Goal: Task Accomplishment & Management: Complete application form

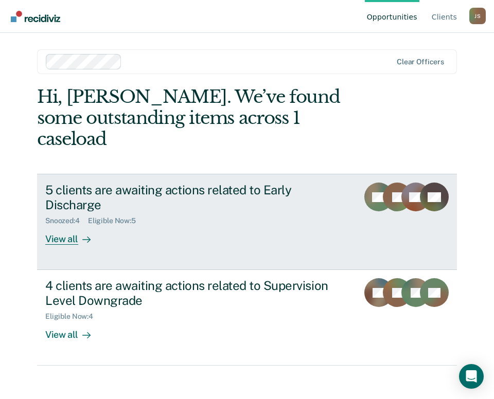
click at [78, 234] on div at bounding box center [84, 240] width 12 height 12
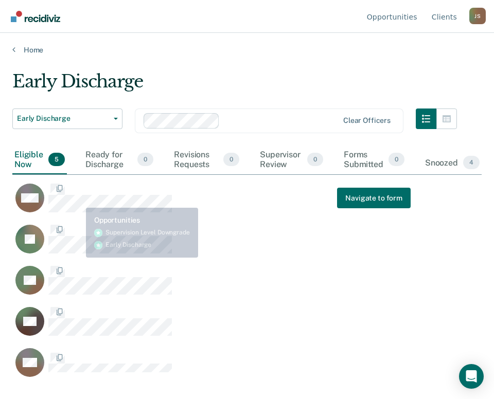
scroll to position [243, 461]
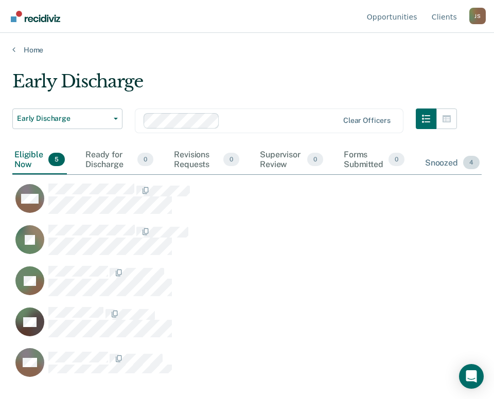
click at [436, 164] on div "Snoozed 4" at bounding box center [452, 163] width 59 height 23
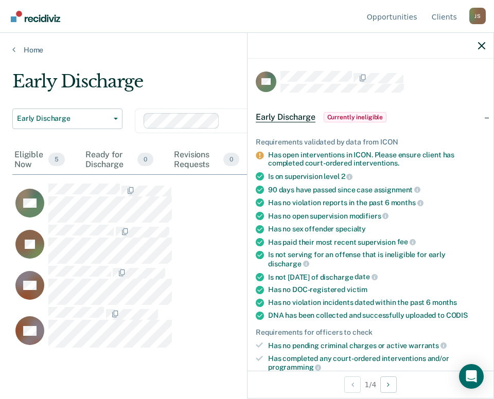
click at [383, 148] on ul "Requirements validated by data from ICON Has open interventions in ICON. Please…" at bounding box center [370, 278] width 229 height 281
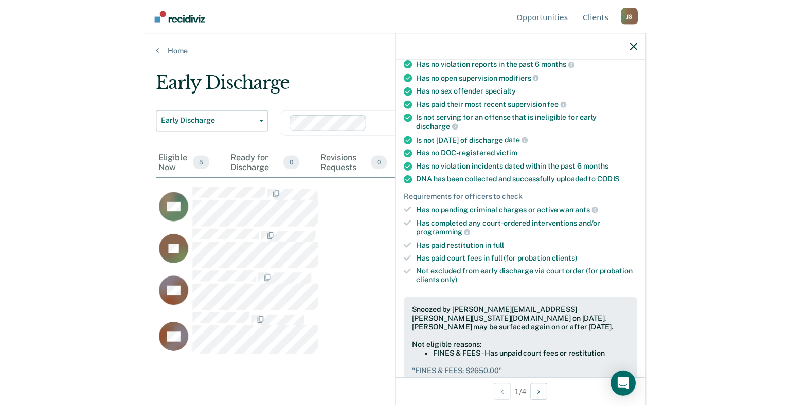
scroll to position [230, 0]
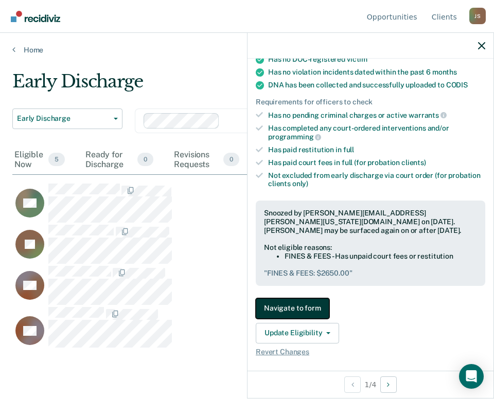
click at [309, 300] on button "Navigate to form" at bounding box center [293, 308] width 74 height 21
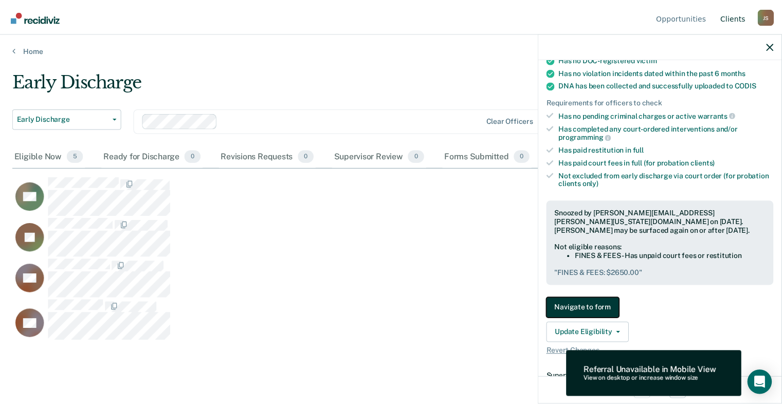
scroll to position [251, 757]
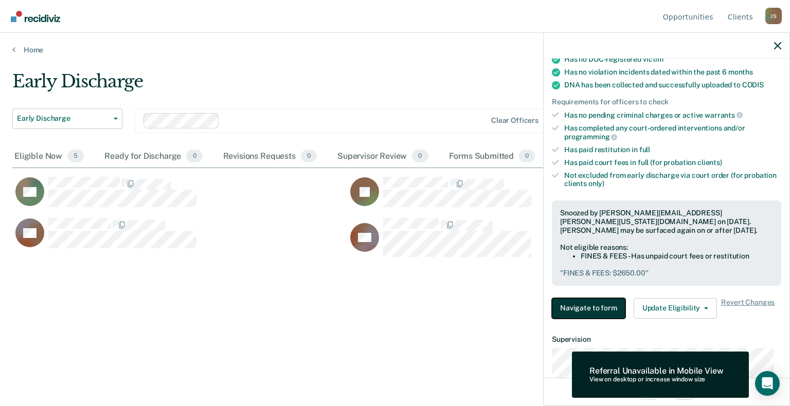
click at [493, 300] on button "Navigate to form" at bounding box center [589, 308] width 74 height 21
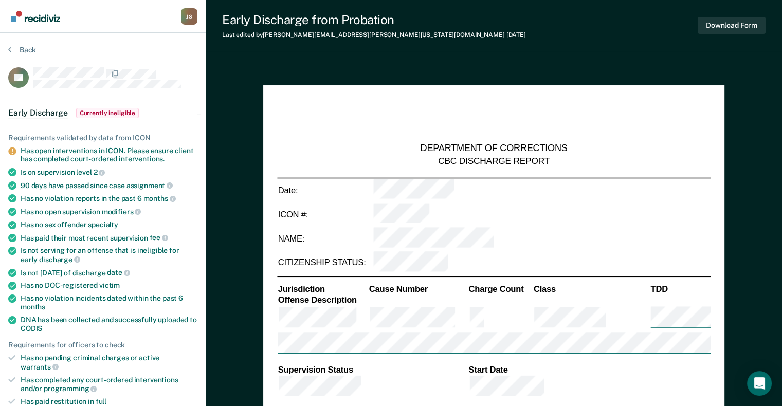
type textarea "x"
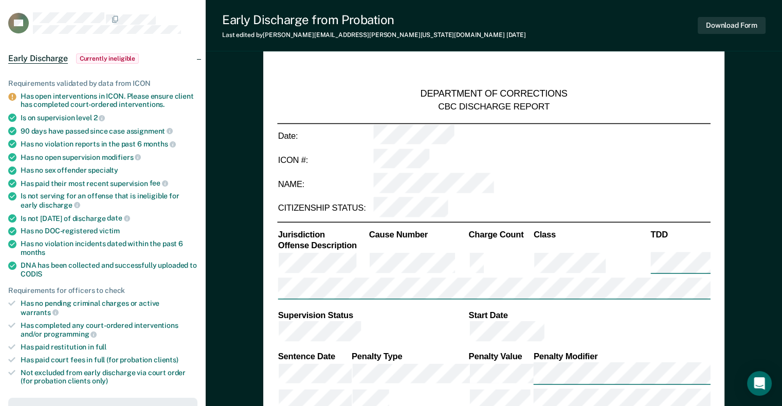
scroll to position [55, 0]
